Goal: Navigation & Orientation: Find specific page/section

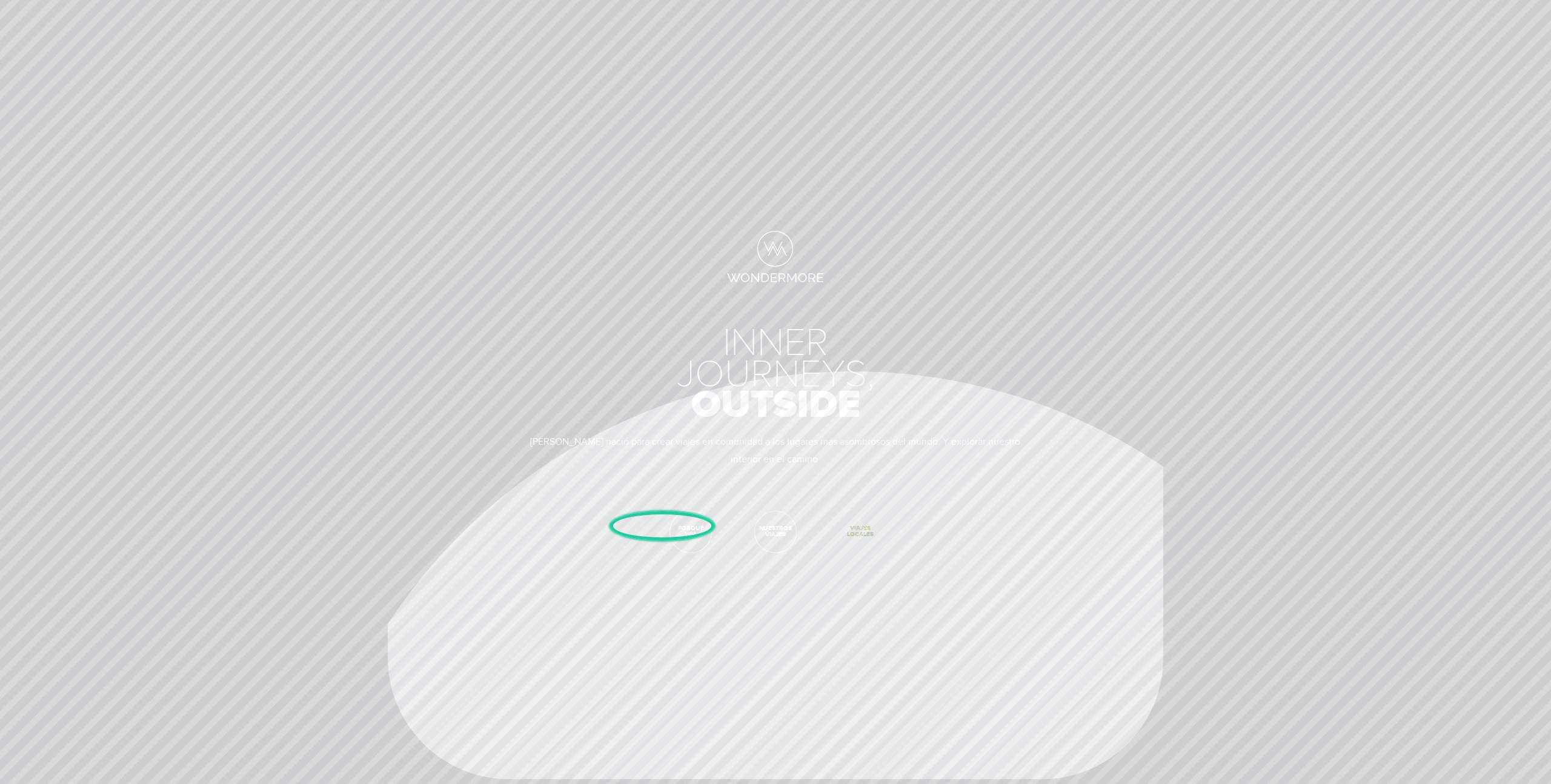
click at [854, 527] on span "Viajes Locales" at bounding box center [860, 532] width 41 height 41
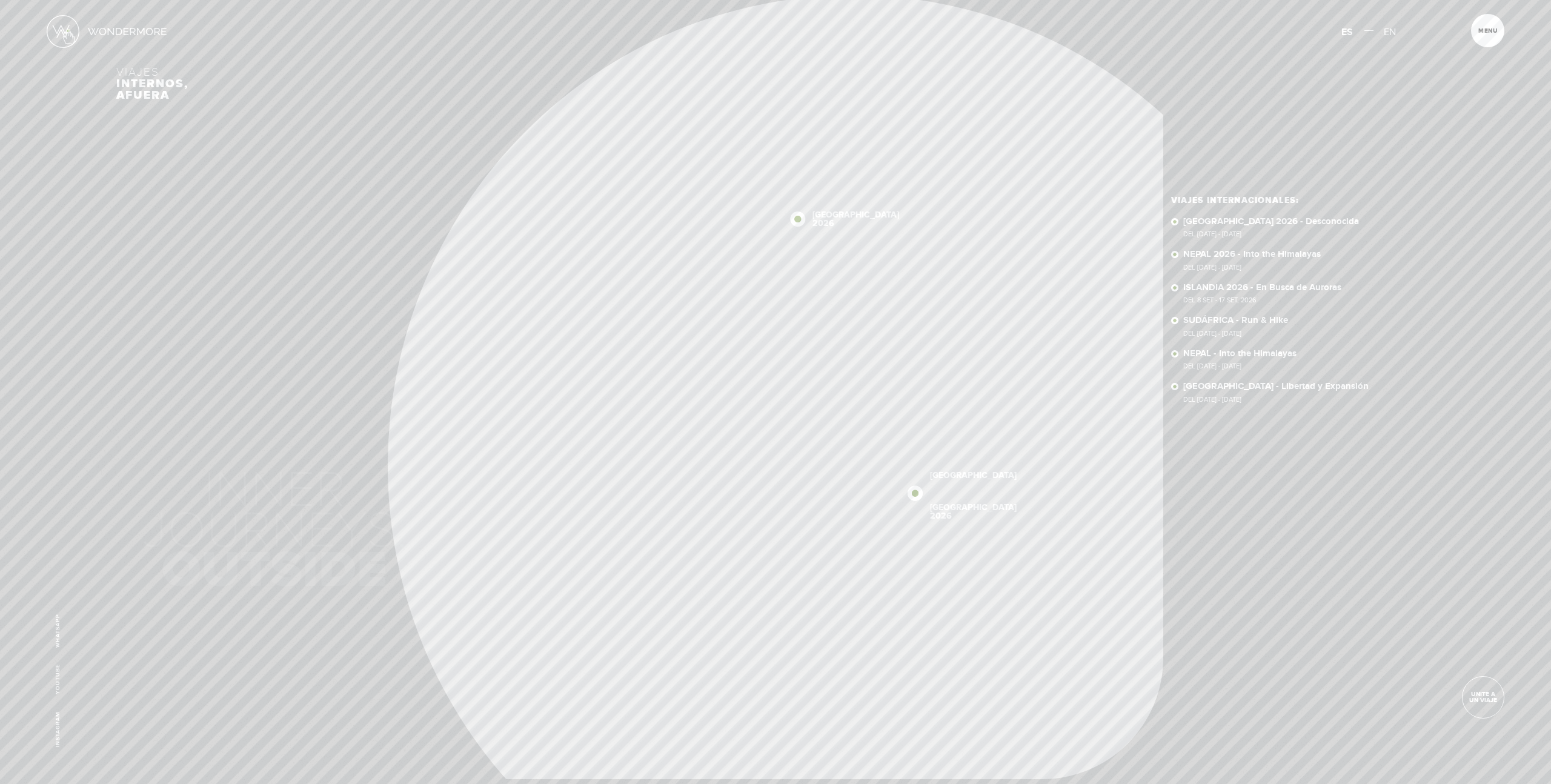
click at [67, 29] on img at bounding box center [63, 31] width 33 height 33
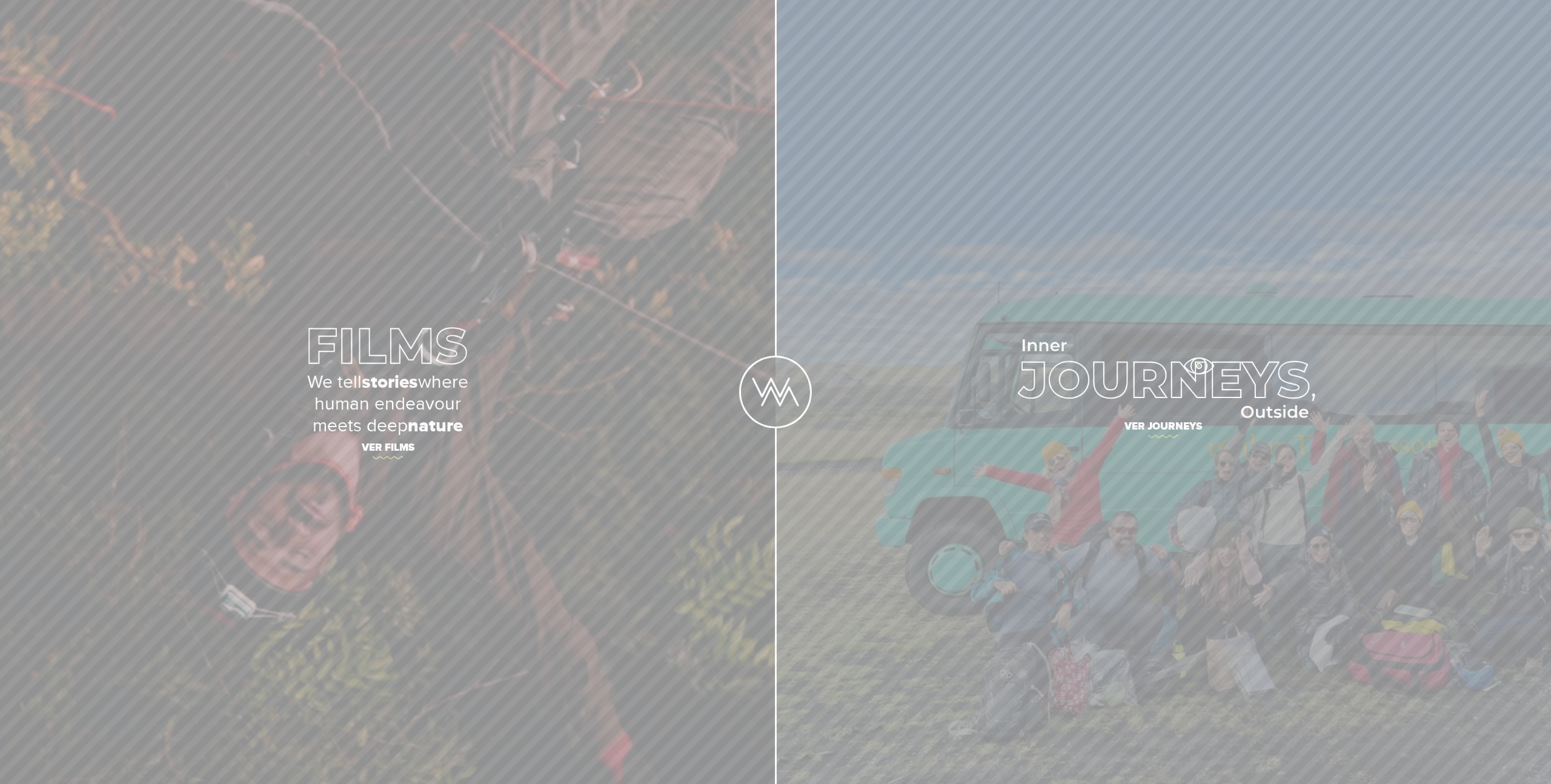
click at [1199, 366] on img at bounding box center [1163, 379] width 303 height 78
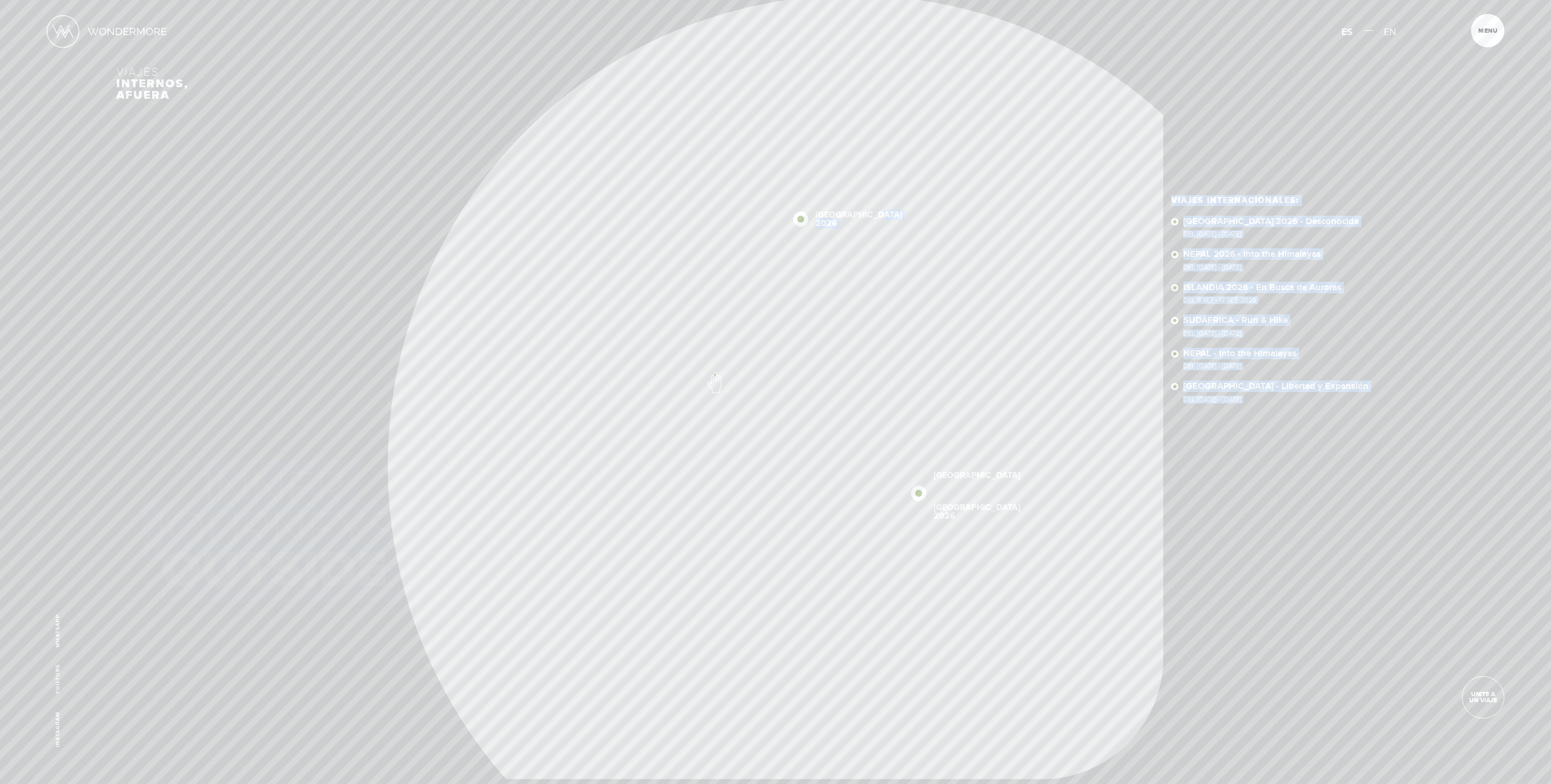
click at [711, 375] on div "Viajes internos, afuera [GEOGRAPHIC_DATA] [GEOGRAPHIC_DATA] 2026 [GEOGRAPHIC_DA…" at bounding box center [776, 390] width 1318 height 779
click at [1425, 179] on div "NEPAL [GEOGRAPHIC_DATA] 2026 [GEOGRAPHIC_DATA] 2026 [GEOGRAPHIC_DATA] [GEOGRAPH…" at bounding box center [776, 387] width 1318 height 784
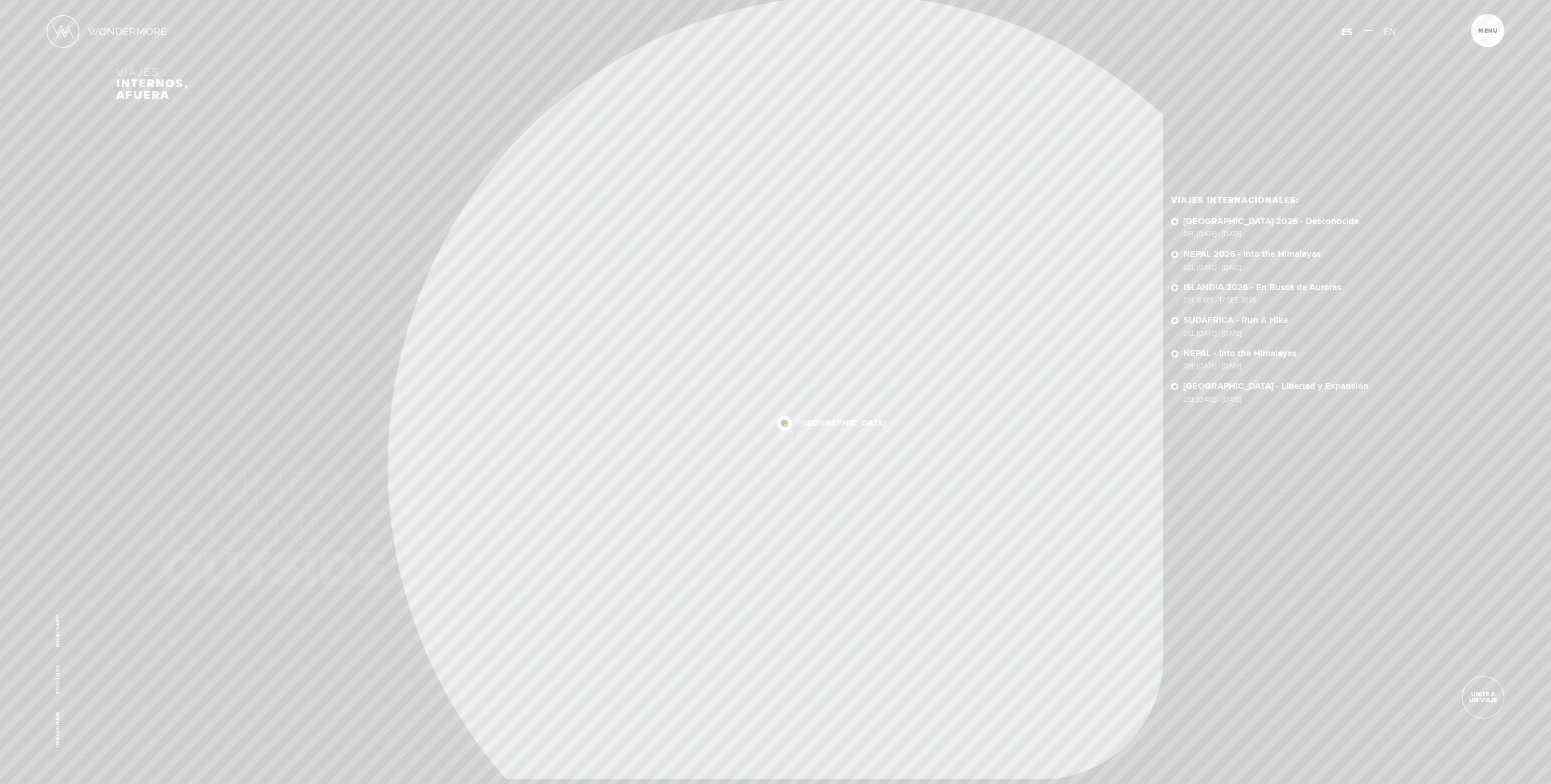
click at [786, 425] on img at bounding box center [784, 423] width 15 height 15
